Goal: Task Accomplishment & Management: Use online tool/utility

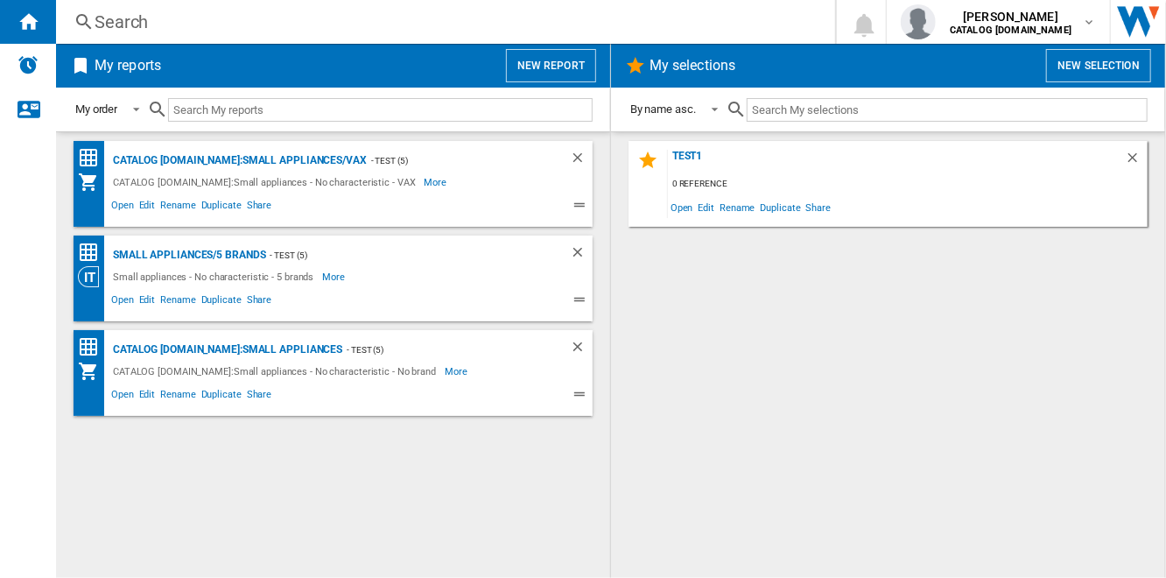
click at [566, 68] on button "New report" at bounding box center [551, 65] width 90 height 33
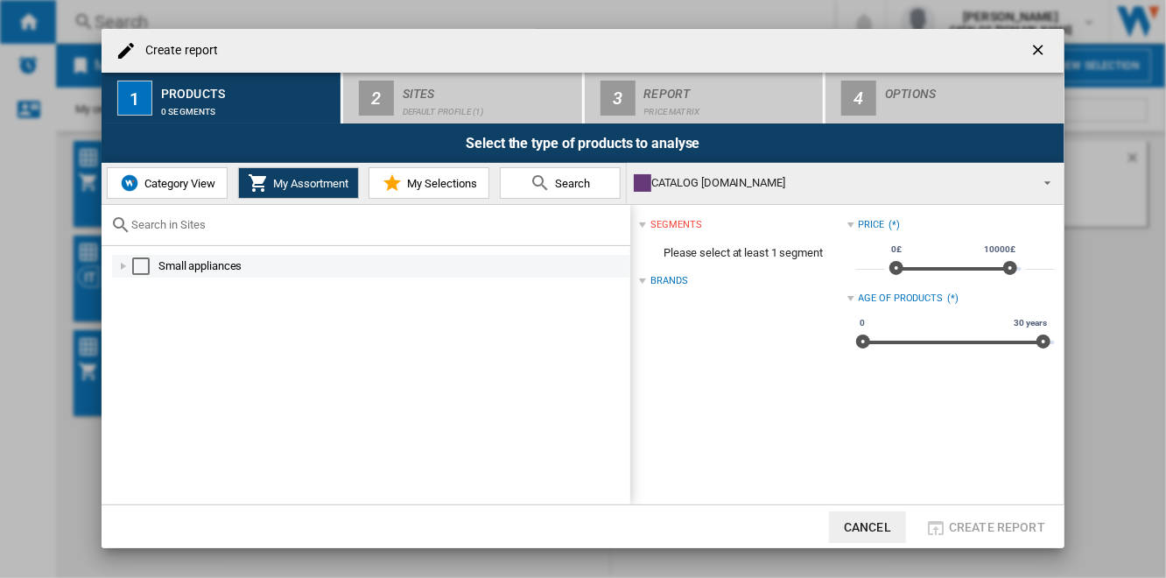
click at [136, 267] on div "Select" at bounding box center [141, 266] width 18 height 18
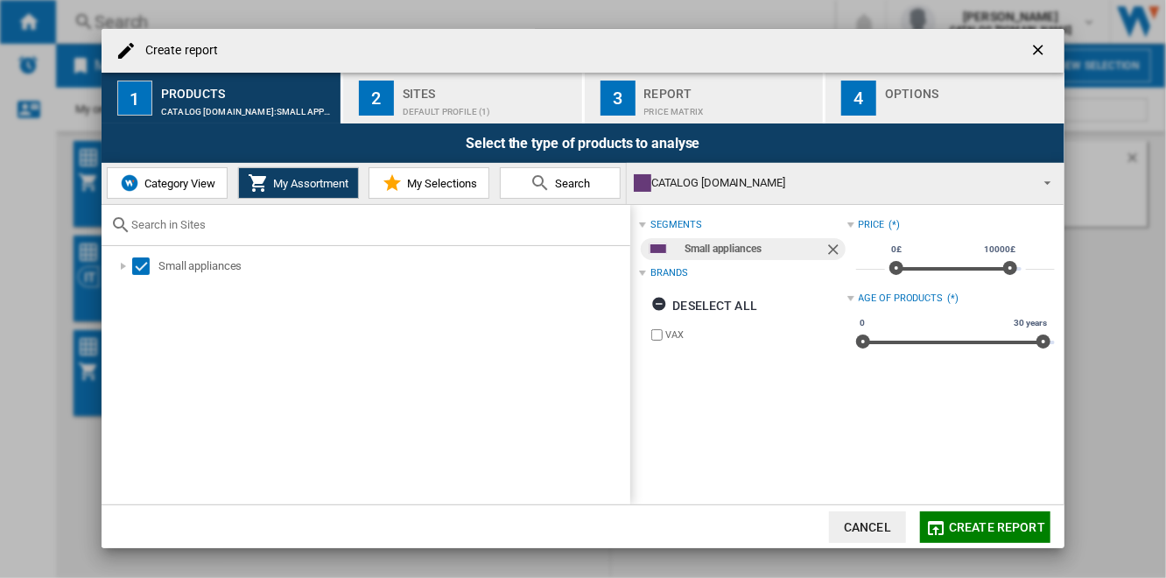
click at [453, 92] on div "Sites" at bounding box center [489, 89] width 172 height 18
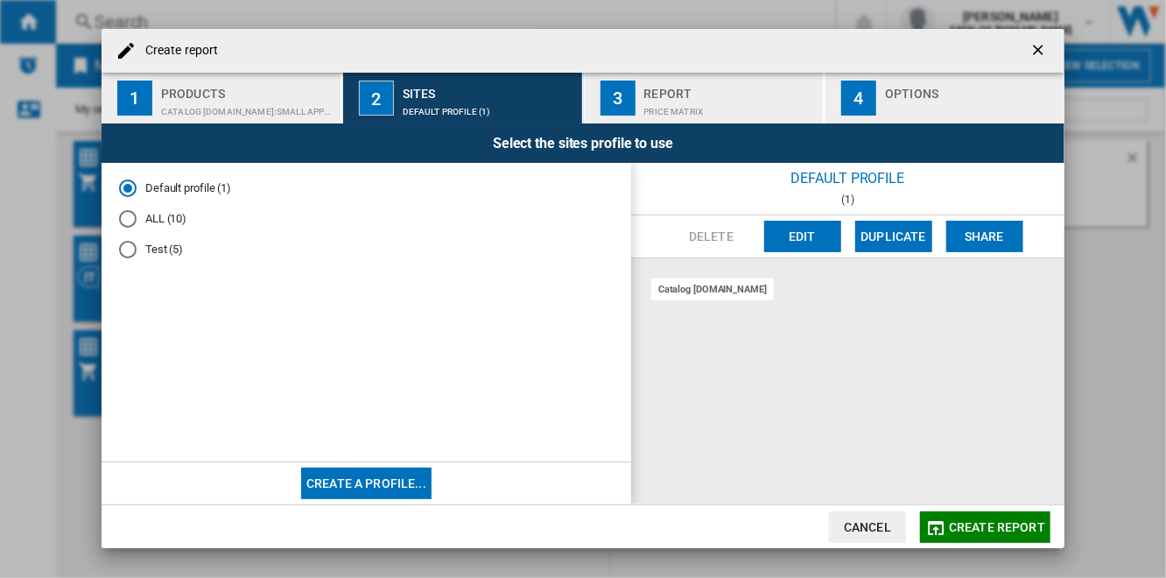
click at [163, 222] on md-radio-button "ALL (10)" at bounding box center [366, 219] width 495 height 17
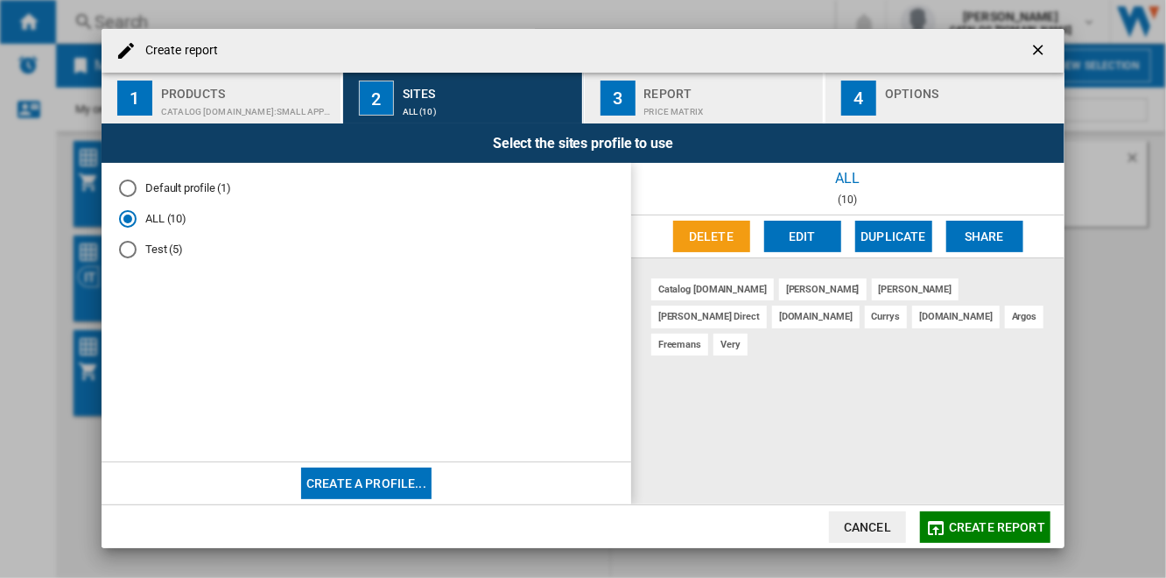
click at [785, 237] on button "Edit" at bounding box center [802, 237] width 77 height 32
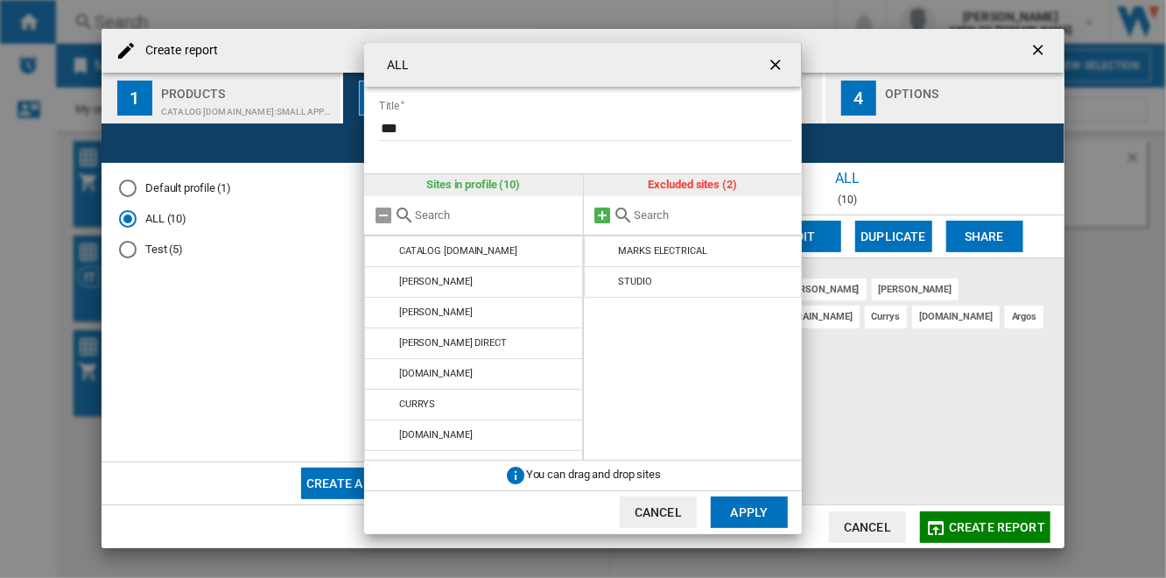
click at [602, 214] on md-icon at bounding box center [603, 215] width 21 height 21
click at [757, 507] on button "Apply" at bounding box center [749, 512] width 77 height 32
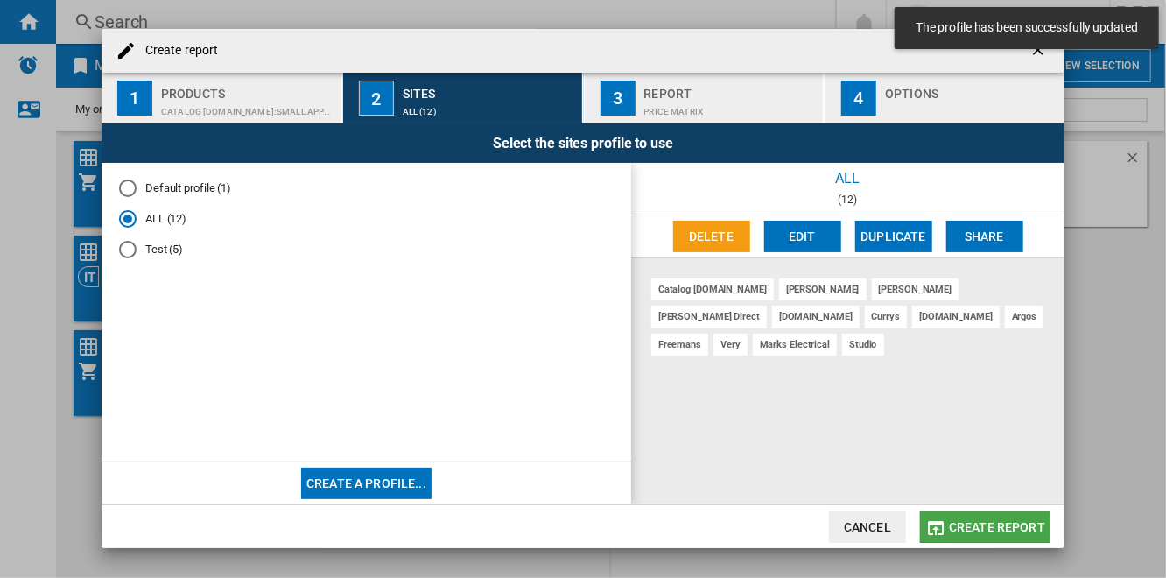
click at [1001, 525] on span "Create report" at bounding box center [997, 527] width 96 height 14
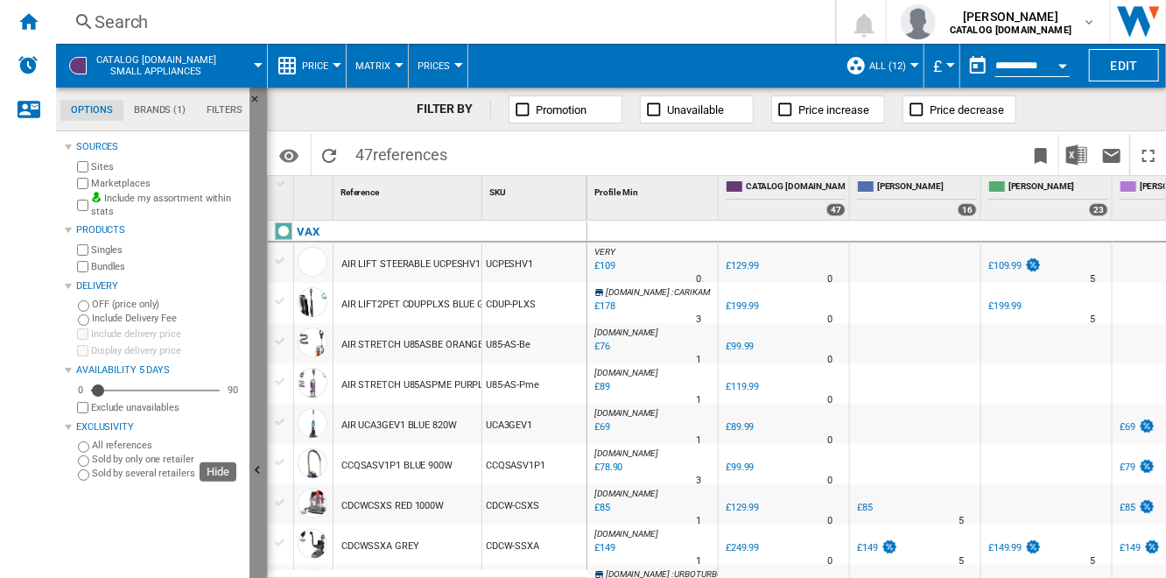
click at [256, 313] on button "Hide" at bounding box center [258, 472] width 18 height 768
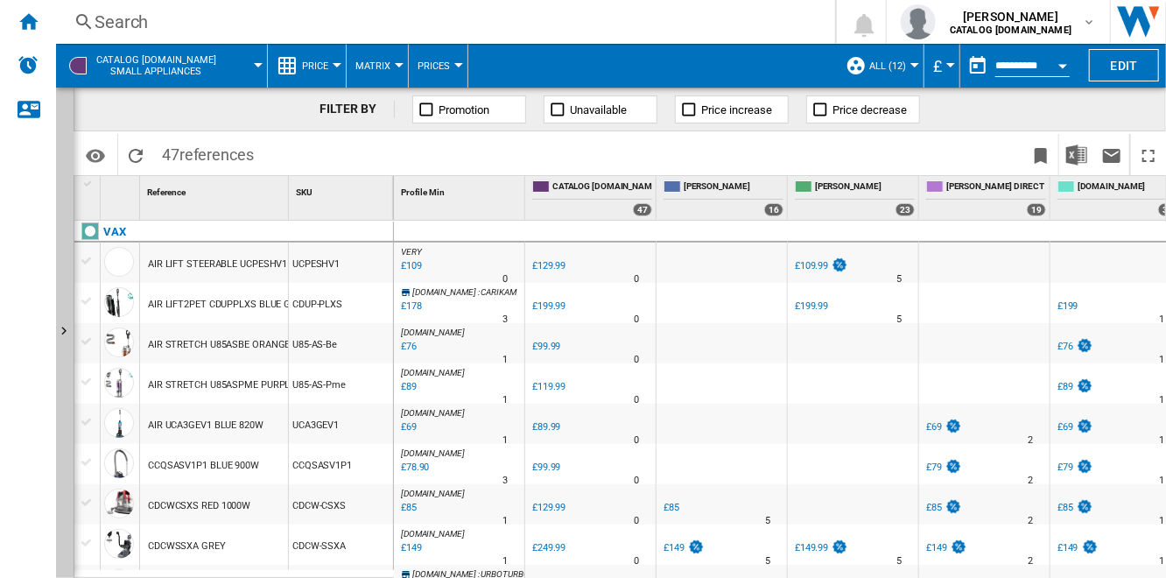
click at [330, 64] on button "Price" at bounding box center [319, 66] width 35 height 44
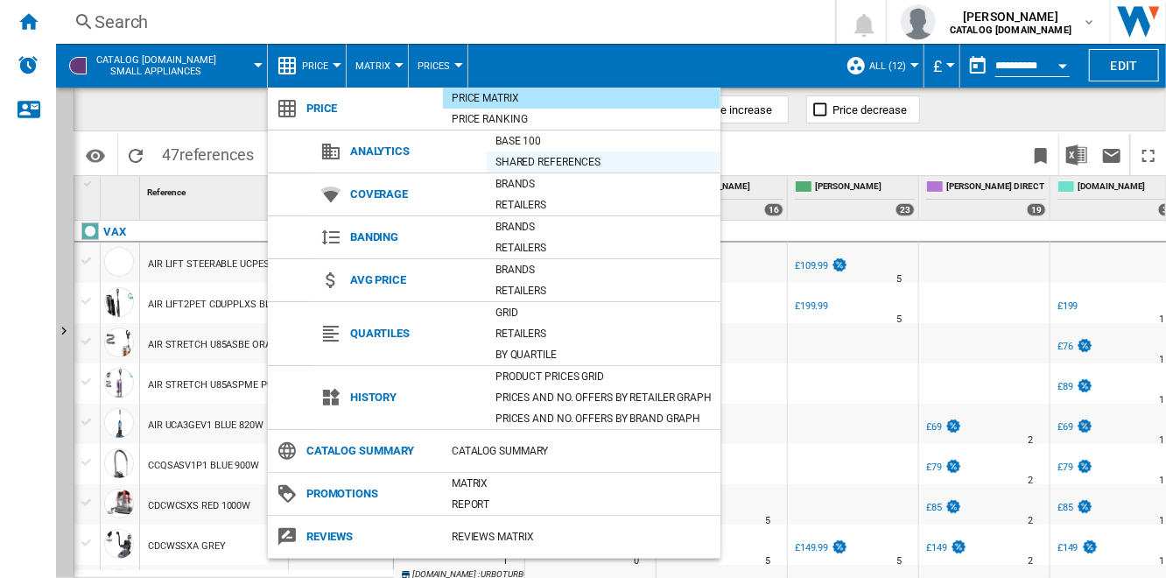
click at [564, 157] on div "Shared references" at bounding box center [604, 162] width 234 height 18
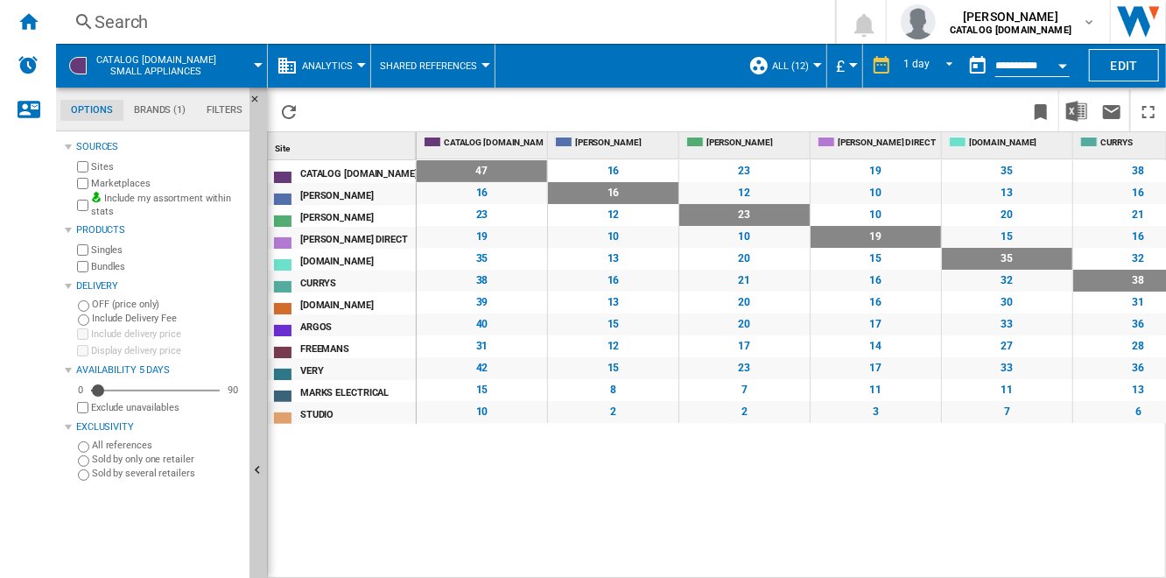
click at [462, 68] on span "Shared References" at bounding box center [428, 65] width 97 height 11
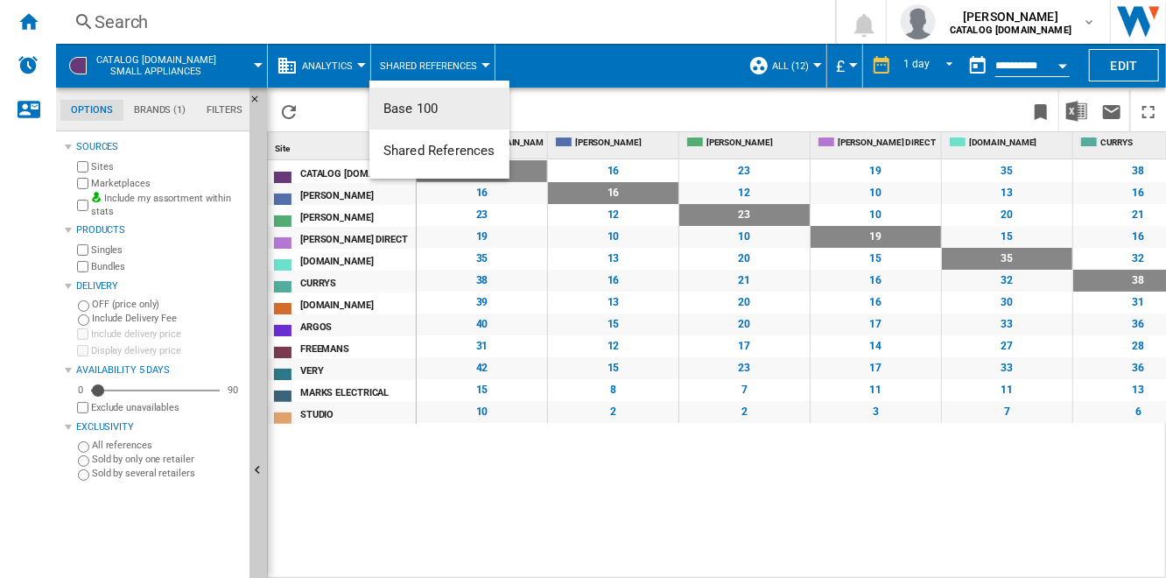
click at [472, 112] on button "Base 100" at bounding box center [439, 109] width 140 height 42
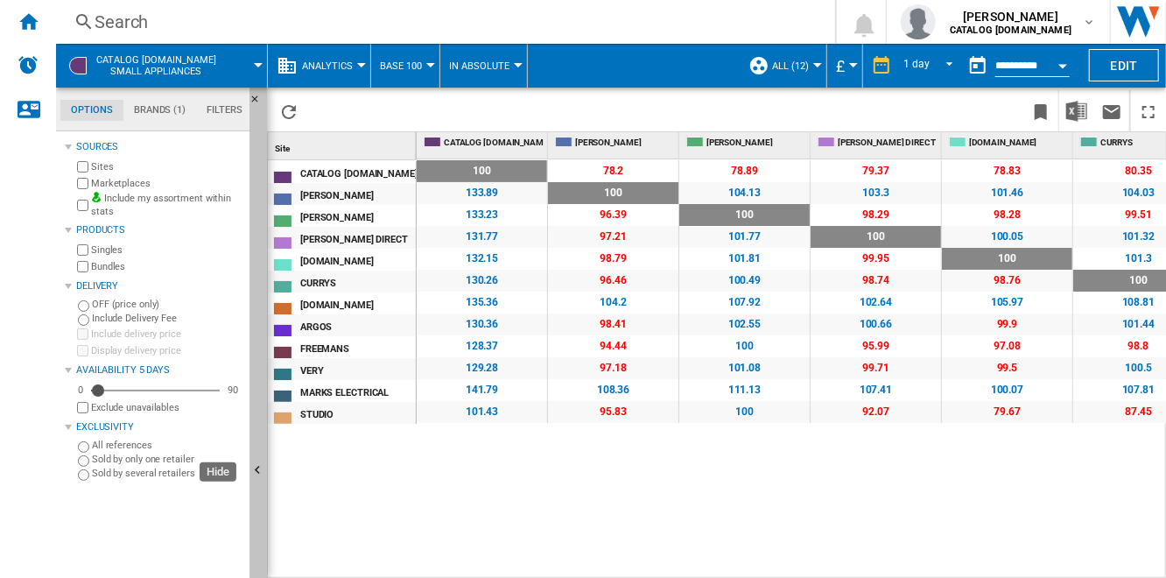
click at [259, 271] on button "Hide" at bounding box center [258, 472] width 18 height 768
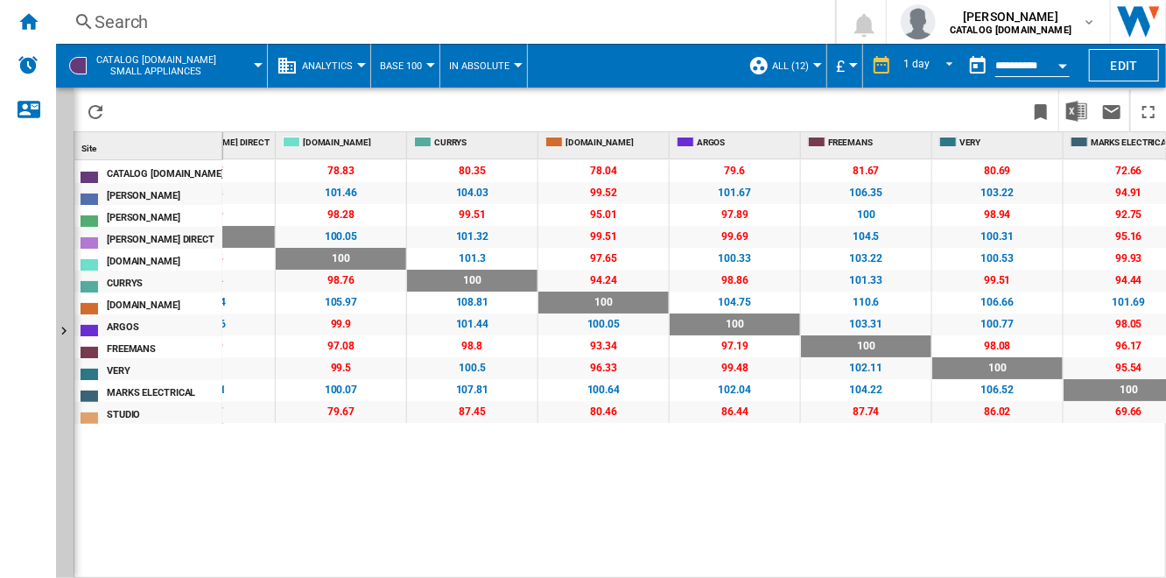
scroll to position [0, 231]
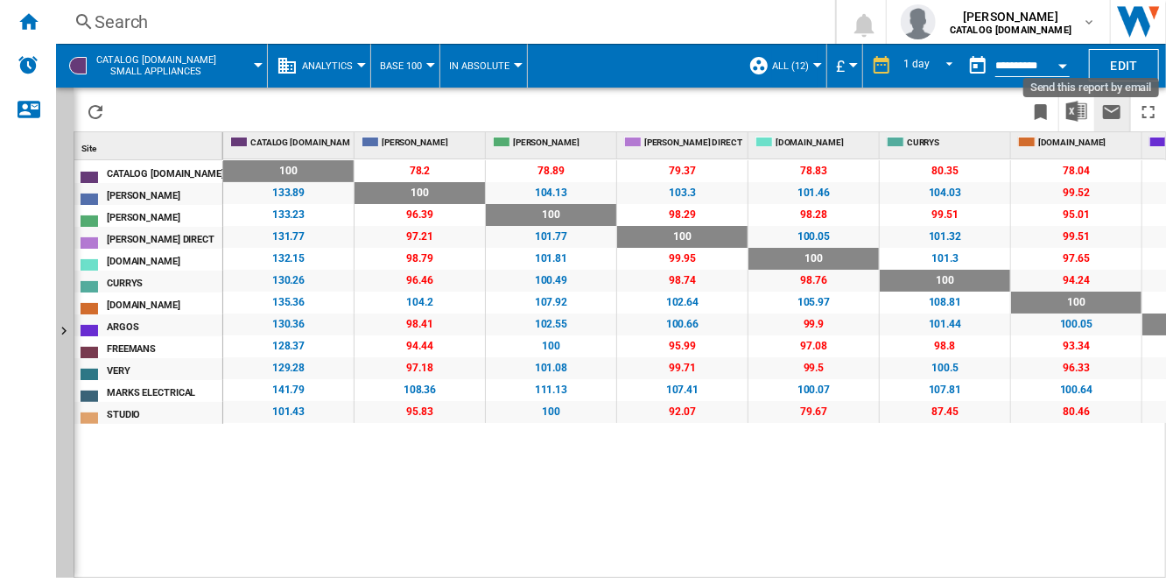
click at [1111, 112] on ng-md-icon "Send this report by email" at bounding box center [1111, 112] width 21 height 21
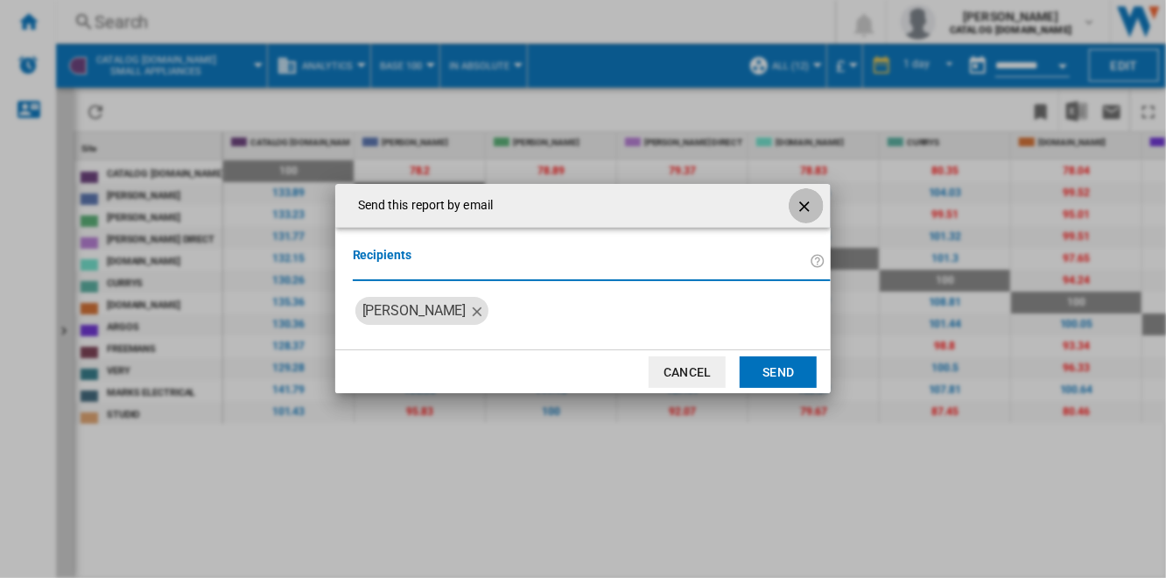
click at [802, 204] on ng-md-icon "getI18NText('BUTTONS.CLOSE_DIALOG')" at bounding box center [806, 206] width 21 height 21
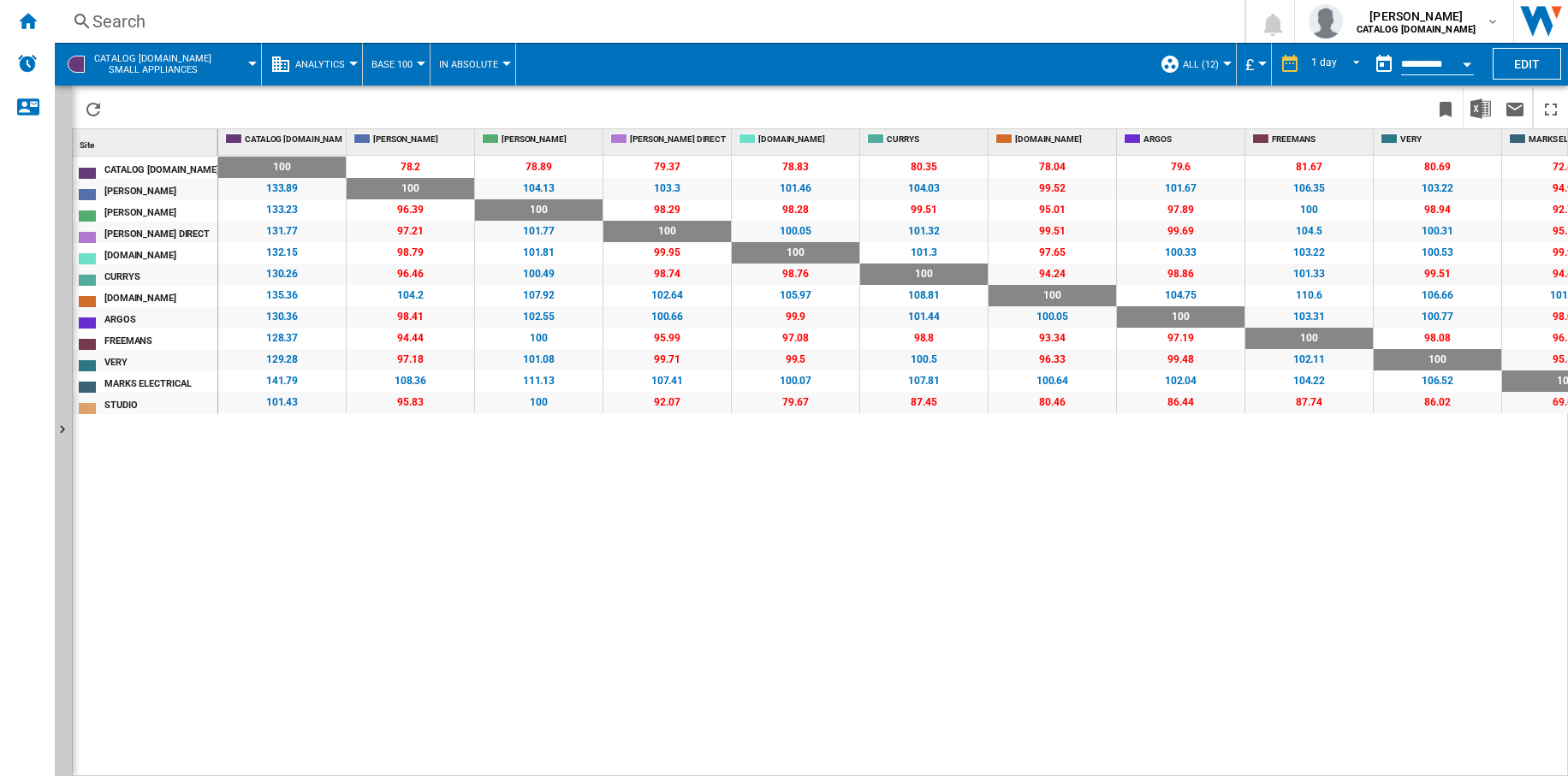
drag, startPoint x: 1097, startPoint y: 0, endPoint x: 997, endPoint y: 587, distance: 595.5
click at [997, 564] on div "100 0 % 78.2 -21.8 % 78.89 -21.11 % 79.37 -20.63 % 78.83 -21.17 % 80.35 -19.65 …" at bounding box center [893, 466] width 1350 height 622
click at [1139, 30] on b "CATALOG [DOMAIN_NAME]" at bounding box center [1416, 29] width 119 height 11
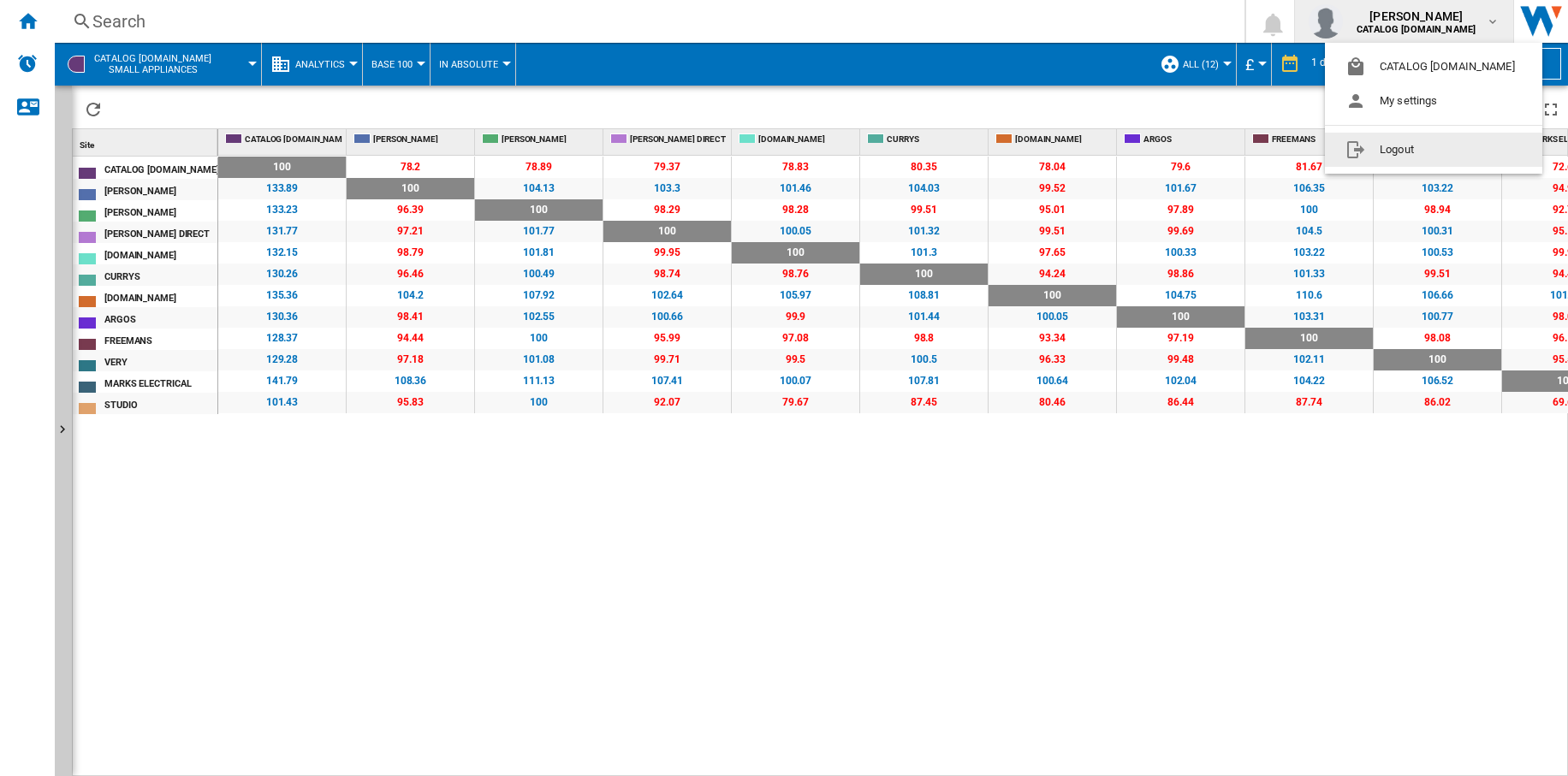
click at [1139, 154] on button "Logout" at bounding box center [1433, 150] width 217 height 34
